Goal: Task Accomplishment & Management: Manage account settings

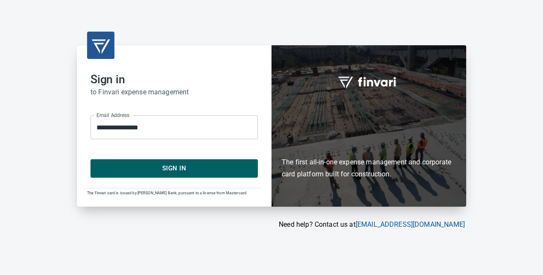
click at [178, 207] on div "**********" at bounding box center [272, 137] width 410 height 184
click at [170, 166] on span "Sign In" at bounding box center [174, 168] width 149 height 11
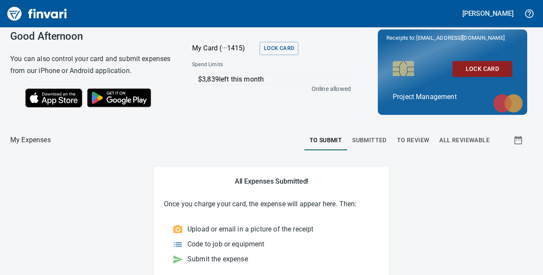
scroll to position [9, 0]
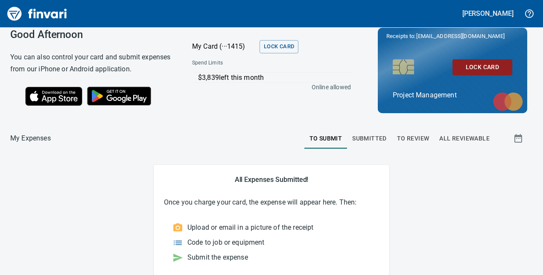
click at [407, 137] on span "To Review" at bounding box center [413, 138] width 32 height 11
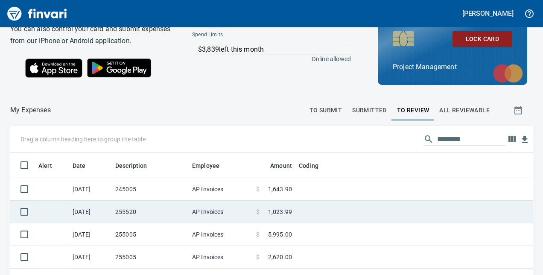
scroll to position [96, 0]
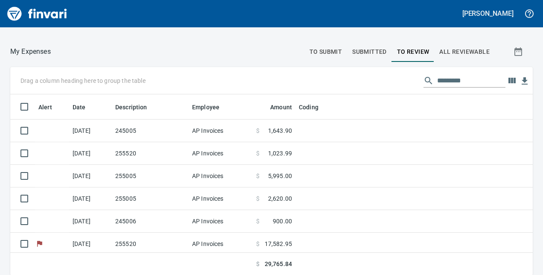
click at [352, 48] on span "Submitted" at bounding box center [369, 52] width 35 height 11
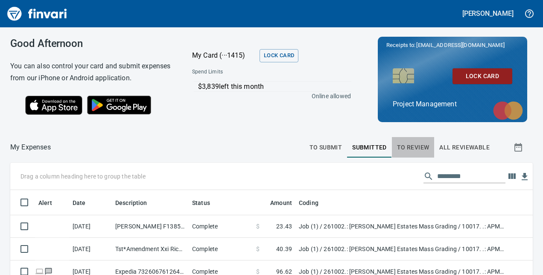
click at [402, 147] on span "To Review" at bounding box center [413, 147] width 32 height 11
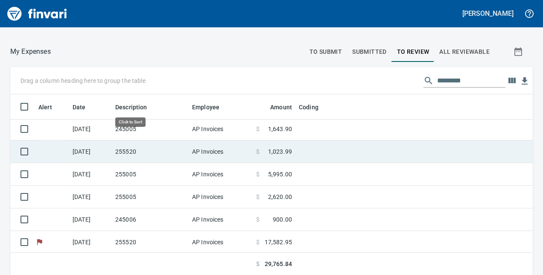
scroll to position [174, 503]
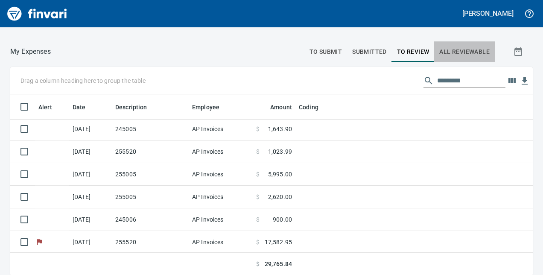
click at [444, 49] on span "All Reviewable" at bounding box center [464, 52] width 50 height 11
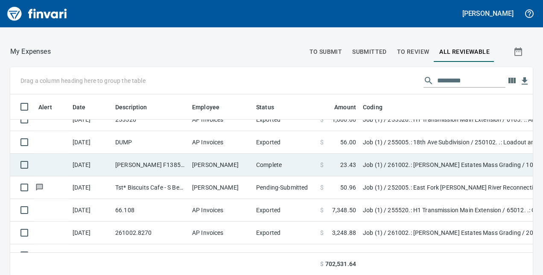
scroll to position [213, 0]
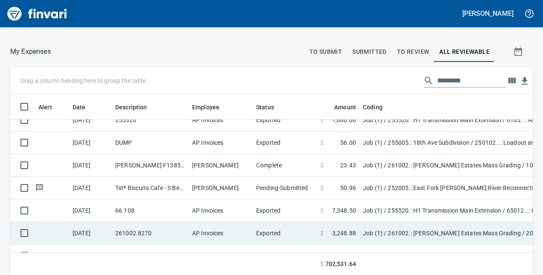
click at [385, 230] on td "Job (1) / 261002.: Wilson Estates Mass Grading / 2010. .: Silt Fence / 5: Other" at bounding box center [465, 233] width 213 height 23
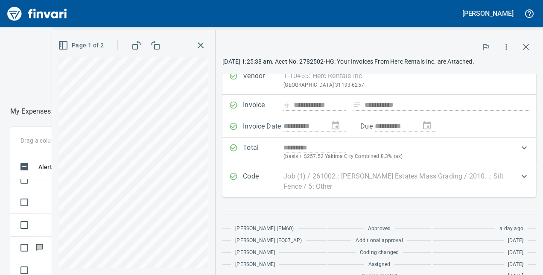
scroll to position [46, 0]
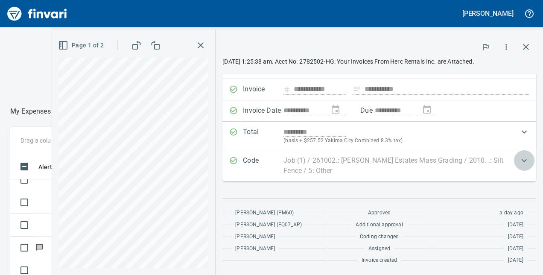
click at [519, 158] on icon "Expand" at bounding box center [524, 160] width 10 height 10
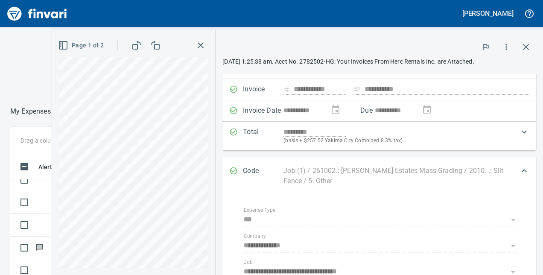
scroll to position [131, 0]
